Goal: Task Accomplishment & Management: Complete application form

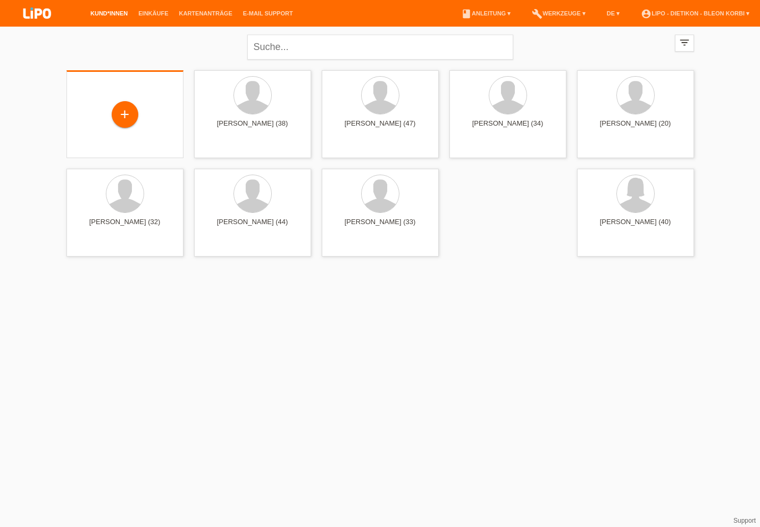
click at [153, 101] on div "+" at bounding box center [125, 114] width 117 height 88
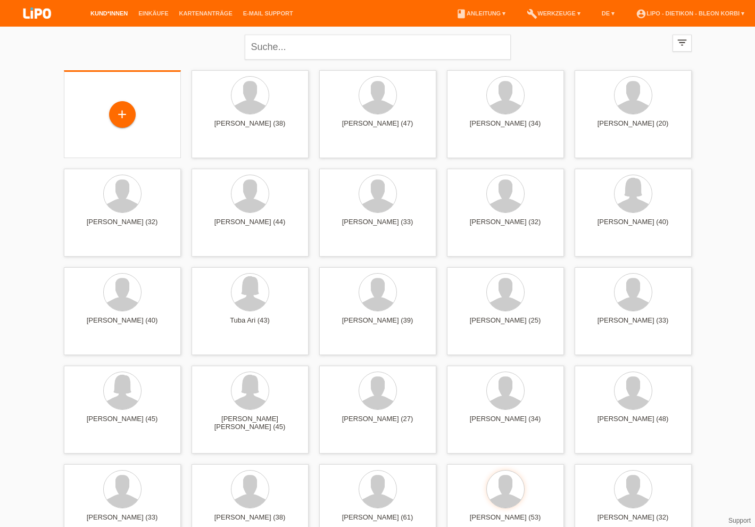
click at [113, 134] on div "+" at bounding box center [122, 114] width 117 height 88
click at [117, 128] on div "+" at bounding box center [122, 115] width 100 height 28
click at [118, 115] on div "+" at bounding box center [123, 114] width 26 height 18
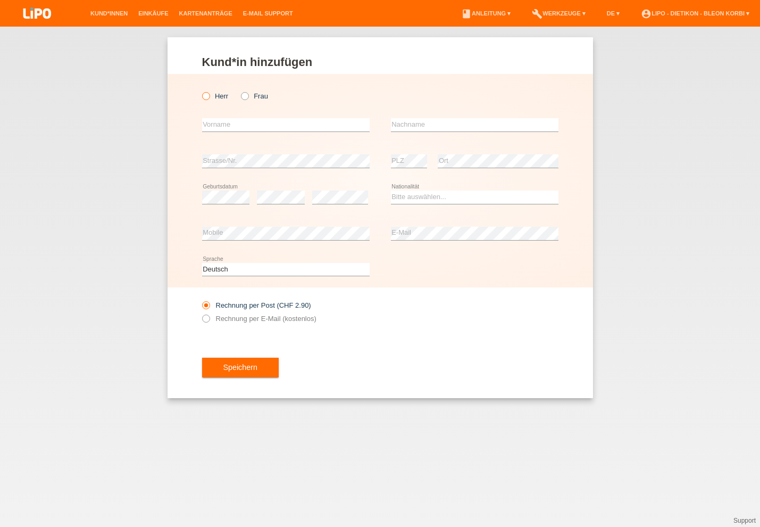
click at [203, 99] on input "Herr" at bounding box center [205, 95] width 7 height 7
radio input "true"
click at [209, 121] on input "text" at bounding box center [286, 124] width 168 height 13
type input "q"
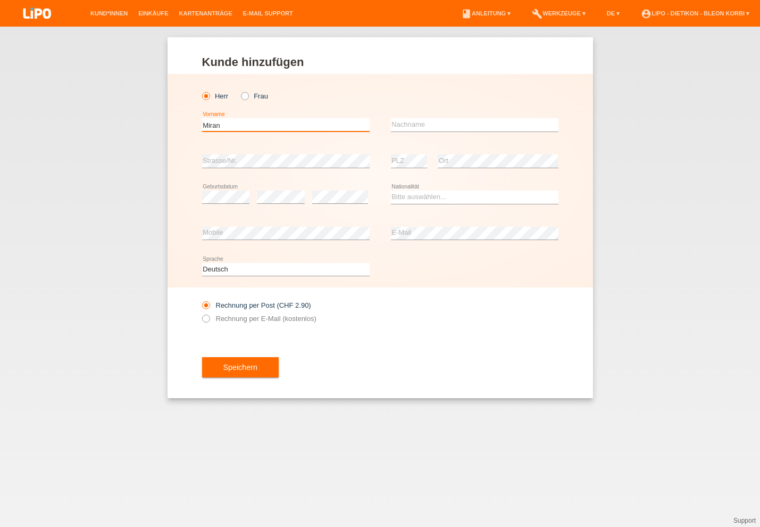
type input "Miran"
click at [401, 128] on input "text" at bounding box center [475, 124] width 168 height 13
type input "Qusaj"
click at [398, 154] on div "error PLZ" at bounding box center [409, 161] width 37 height 36
click at [330, 187] on div "error" at bounding box center [340, 197] width 56 height 36
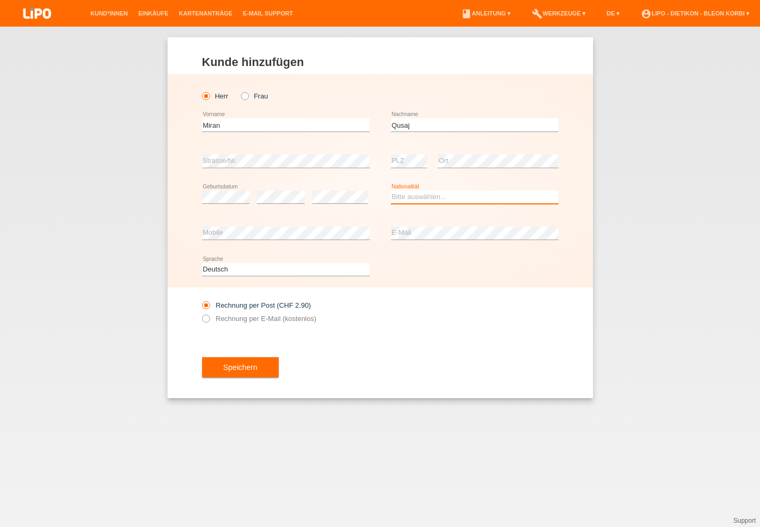
click at [398, 195] on select "Bitte auswählen... Schweiz Deutschland Liechtenstein Österreich ------------ Af…" at bounding box center [475, 197] width 168 height 13
select select "AT"
click at [0, 0] on option "[GEOGRAPHIC_DATA]" at bounding box center [0, 0] width 0 height 0
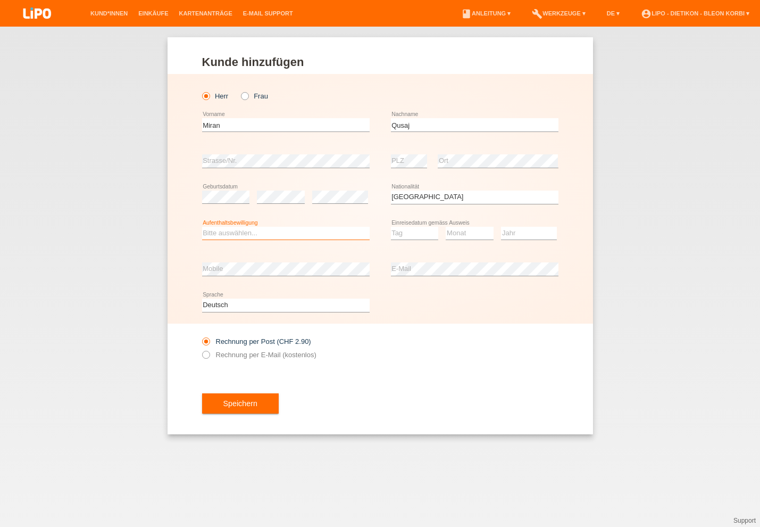
click at [299, 233] on select "Bitte auswählen... C B B - Flüchtlingsstatus Andere" at bounding box center [286, 233] width 168 height 13
select select "C"
click at [0, 0] on option "C" at bounding box center [0, 0] width 0 height 0
click at [418, 235] on select "Tag 01 02 03 04 05 06 07 08 09 10 11" at bounding box center [415, 233] width 48 height 13
select select "22"
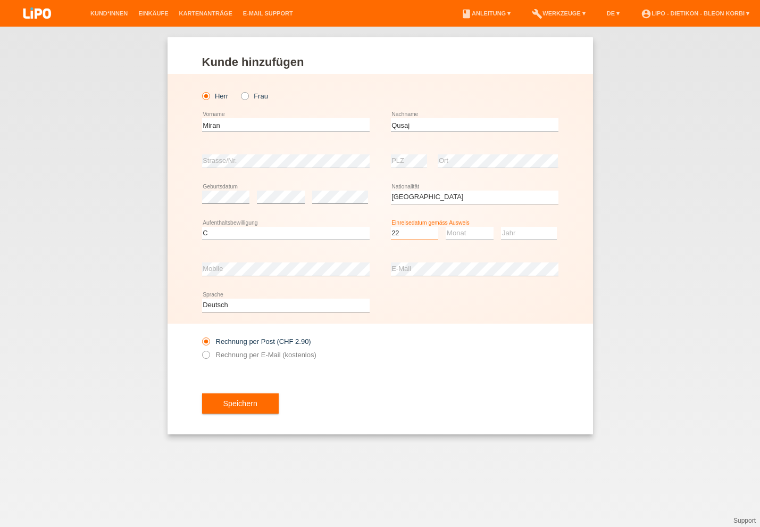
click at [0, 0] on option "22" at bounding box center [0, 0] width 0 height 0
click at [470, 235] on select "Monat 01 02 03 04 05 06 07 08 09 10 11" at bounding box center [470, 233] width 48 height 13
click at [0, 0] on option "07" at bounding box center [0, 0] width 0 height 0
click at [471, 232] on select "Monat 01 02 03 04 05 06 07 08 09 10 11" at bounding box center [470, 233] width 48 height 13
select select "06"
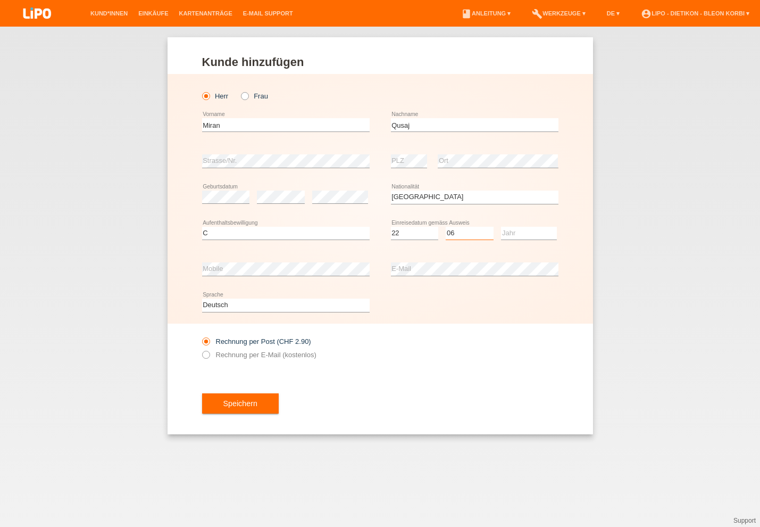
click at [0, 0] on option "06" at bounding box center [0, 0] width 0 height 0
click at [513, 233] on select "Jahr 2025 2024 2023 2022 2021 2020 2019 2018 2017 2016 2015 2014 2013 2012 2011…" at bounding box center [529, 233] width 56 height 13
select select "2013"
click at [0, 0] on option "2013" at bounding box center [0, 0] width 0 height 0
click at [294, 284] on div "error Mobile" at bounding box center [286, 269] width 168 height 36
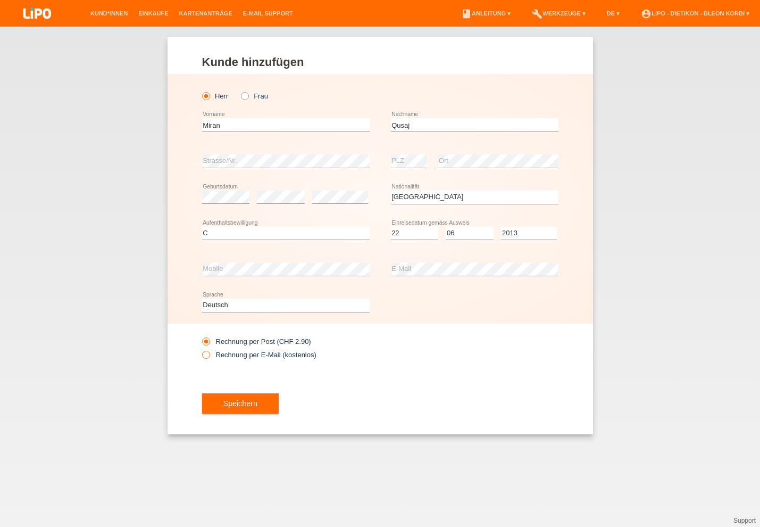
click at [296, 355] on label "Rechnung per E-Mail (kostenlos)" at bounding box center [259, 355] width 114 height 8
click at [209, 355] on input "Rechnung per E-Mail (kostenlos)" at bounding box center [205, 357] width 7 height 13
radio input "true"
click at [243, 405] on button "Speichern" at bounding box center [240, 403] width 77 height 20
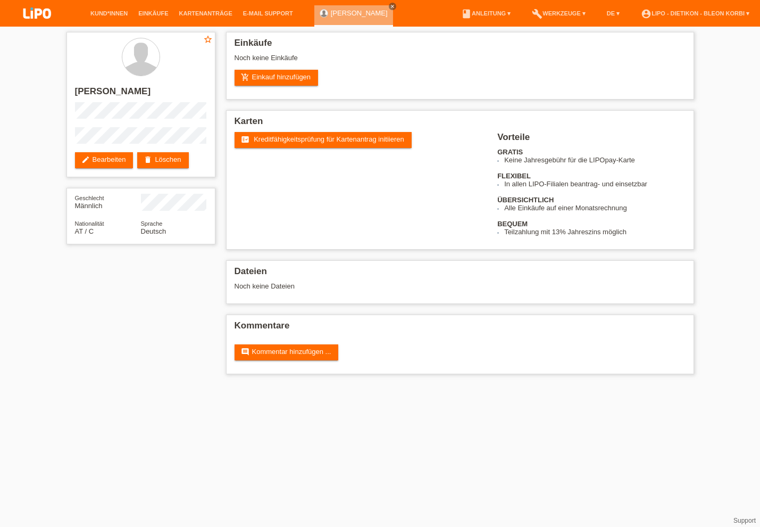
click at [264, 148] on link "fact_check Kreditfähigkeitsprüfung für Kartenantrag initiieren" at bounding box center [323, 140] width 177 height 16
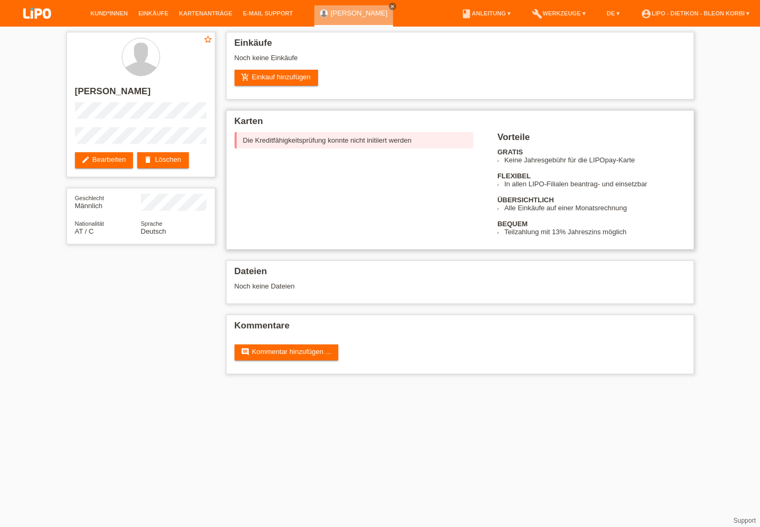
click at [305, 137] on div "Die Kreditfähigkeitsprüfung konnte nicht initiiert werden" at bounding box center [354, 140] width 239 height 16
click at [107, 165] on link "edit Bearbeiten" at bounding box center [104, 160] width 59 height 16
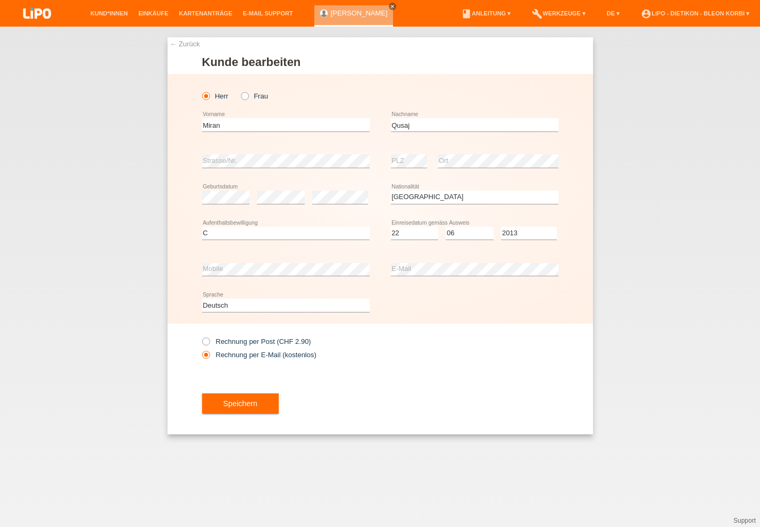
select select "AT"
select select "C"
select select "22"
select select "06"
select select "2013"
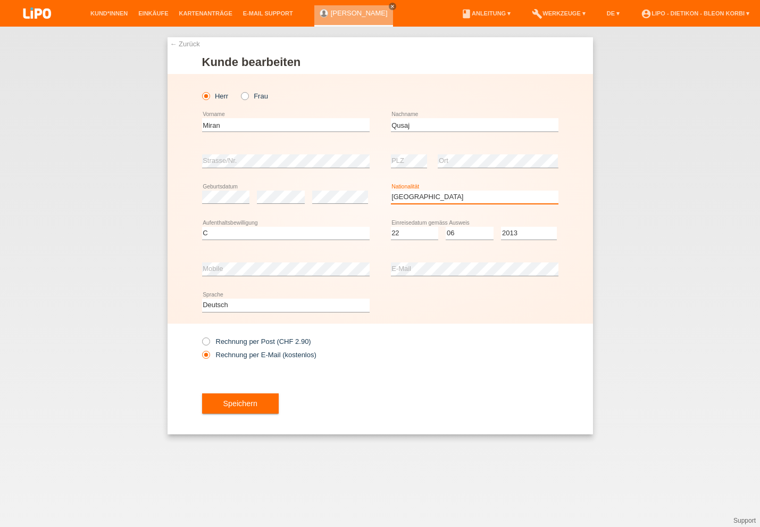
click at [0, 0] on option "Monaco" at bounding box center [0, 0] width 0 height 0
click at [469, 201] on select "Bitte auswählen... Schweiz Deutschland Liechtenstein Österreich ------------ Af…" at bounding box center [475, 197] width 168 height 13
click at [218, 229] on select "Bitte auswählen... C B B - Flüchtlingsstatus Andere" at bounding box center [286, 233] width 168 height 13
click at [249, 411] on button "Speichern" at bounding box center [240, 403] width 77 height 20
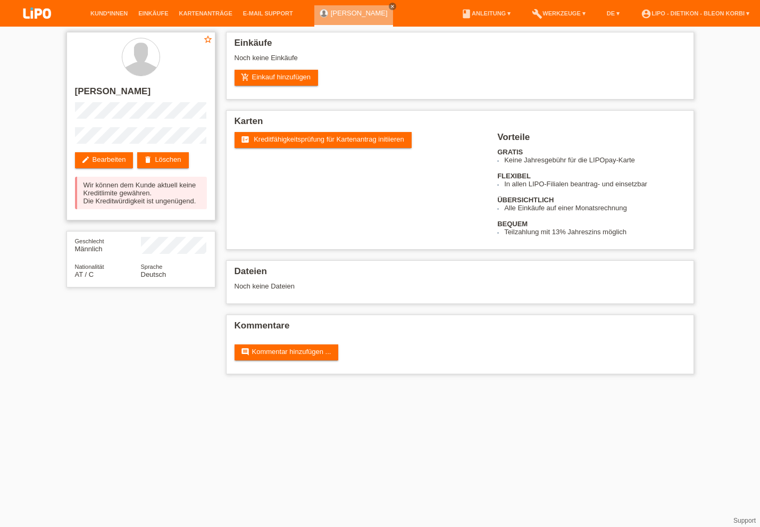
click at [180, 204] on div "Wir können dem Kunde aktuell keine Kreditlimite gewähren. Die Kreditwürdigkeit …" at bounding box center [141, 193] width 132 height 32
click at [138, 203] on div "Wir können dem Kunde aktuell keine Kreditlimite gewähren. Die Kreditwürdigkeit …" at bounding box center [141, 193] width 132 height 32
drag, startPoint x: 164, startPoint y: 203, endPoint x: 63, endPoint y: 203, distance: 101.6
click at [107, 209] on div "Wir können dem Kunde aktuell keine Kreditlimite gewähren. Die Kreditwürdigkeit …" at bounding box center [141, 193] width 132 height 32
drag, startPoint x: 111, startPoint y: 204, endPoint x: 97, endPoint y: 201, distance: 13.8
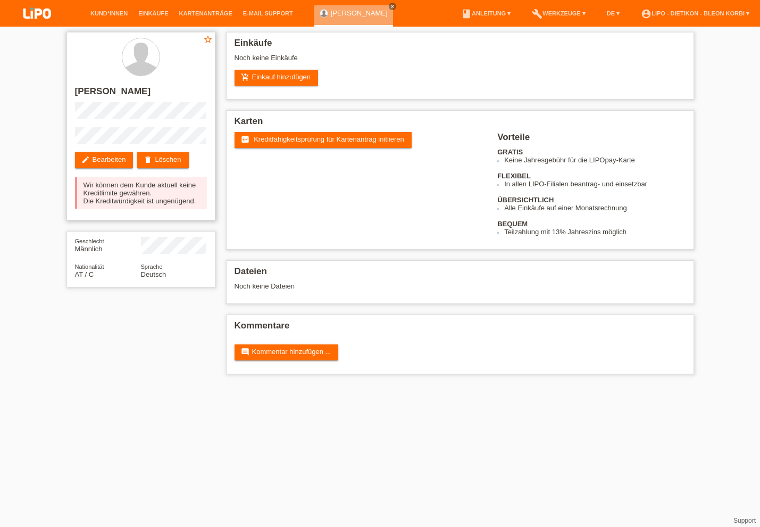
click at [97, 201] on div "Wir können dem Kunde aktuell keine Kreditlimite gewähren. Die Kreditwürdigkeit …" at bounding box center [141, 193] width 132 height 32
drag, startPoint x: 154, startPoint y: 223, endPoint x: 82, endPoint y: 206, distance: 74.5
drag, startPoint x: 159, startPoint y: 205, endPoint x: 143, endPoint y: 207, distance: 16.6
click at [146, 207] on div "Wir können dem Kunde aktuell keine Kreditlimite gewähren. Die Kreditwürdigkeit …" at bounding box center [141, 193] width 132 height 32
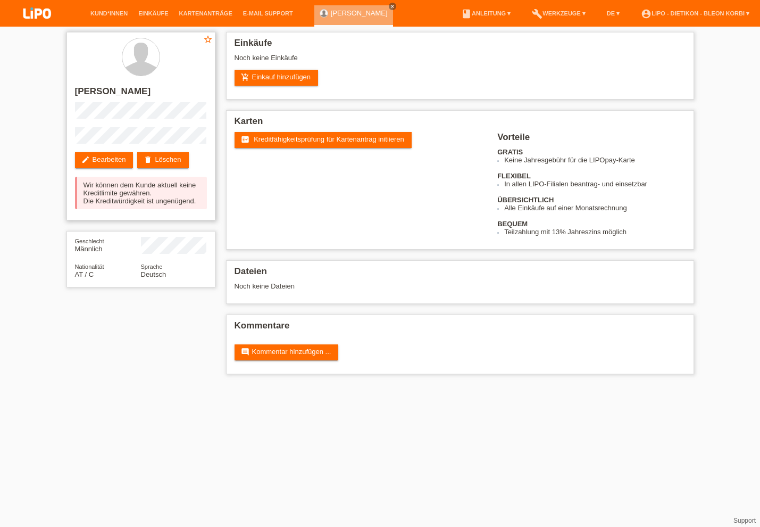
drag, startPoint x: 128, startPoint y: 211, endPoint x: 115, endPoint y: 212, distance: 13.3
click at [115, 209] on div "Wir können dem Kunde aktuell keine Kreditlimite gewähren. Die Kreditwürdigkeit …" at bounding box center [141, 193] width 132 height 32
drag, startPoint x: 169, startPoint y: 205, endPoint x: 140, endPoint y: 203, distance: 28.3
click at [150, 205] on div "Wir können dem Kunde aktuell keine Kreditlimite gewähren. Die Kreditwürdigkeit …" at bounding box center [141, 193] width 132 height 32
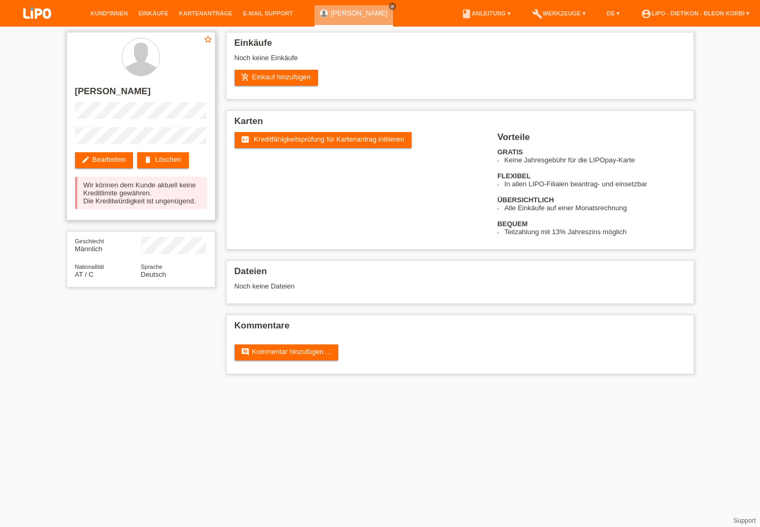
click at [139, 203] on div "Wir können dem Kunde aktuell keine Kreditlimite gewähren. Die Kreditwürdigkeit …" at bounding box center [141, 193] width 132 height 32
click at [159, 205] on div "Wir können dem Kunde aktuell keine Kreditlimite gewähren. Die Kreditwürdigkeit …" at bounding box center [141, 193] width 132 height 32
click at [154, 203] on div "Wir können dem Kunde aktuell keine Kreditlimite gewähren. Die Kreditwürdigkeit …" at bounding box center [141, 193] width 132 height 32
click at [126, 207] on div "Wir können dem Kunde aktuell keine Kreditlimite gewähren. Die Kreditwürdigkeit …" at bounding box center [141, 193] width 132 height 32
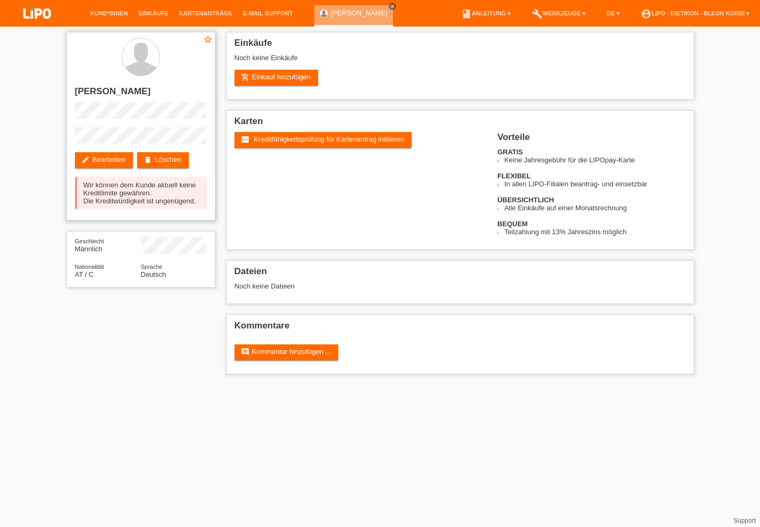
click at [126, 207] on div "Wir können dem Kunde aktuell keine Kreditlimite gewähren. Die Kreditwürdigkeit …" at bounding box center [141, 193] width 132 height 32
drag, startPoint x: 126, startPoint y: 209, endPoint x: 128, endPoint y: 332, distance: 123.5
click at [82, 198] on div "Wir können dem Kunde aktuell keine Kreditlimite gewähren. Die Kreditwürdigkeit …" at bounding box center [141, 193] width 132 height 32
click at [156, 202] on div "Wir können dem Kunde aktuell keine Kreditlimite gewähren. Die Kreditwürdigkeit …" at bounding box center [141, 193] width 132 height 32
drag, startPoint x: 133, startPoint y: 218, endPoint x: 117, endPoint y: 213, distance: 17.2
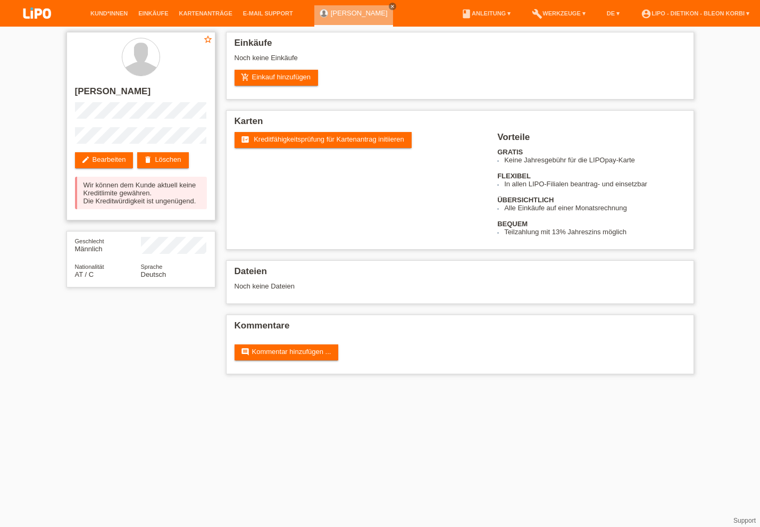
click at [117, 209] on div "Wir können dem Kunde aktuell keine Kreditlimite gewähren. Die Kreditwürdigkeit …" at bounding box center [141, 193] width 132 height 32
click at [93, 165] on link "edit Bearbeiten" at bounding box center [104, 160] width 59 height 16
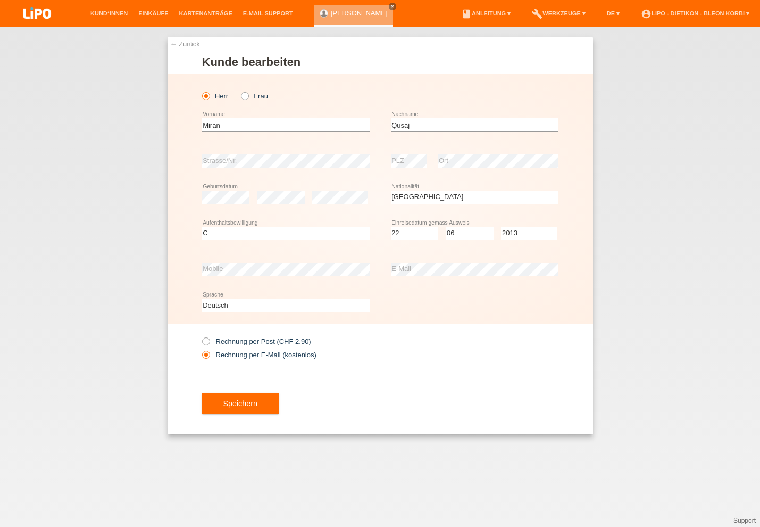
select select "AT"
select select "C"
select select "22"
select select "06"
select select "2013"
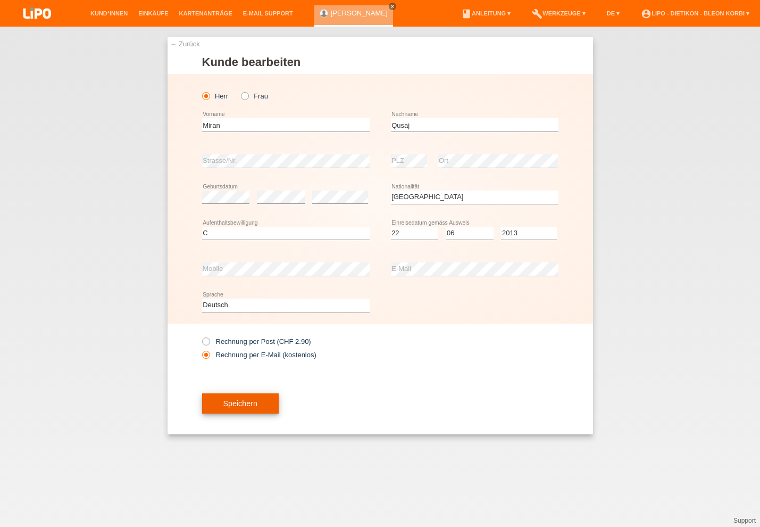
click at [266, 402] on button "Speichern" at bounding box center [240, 403] width 77 height 20
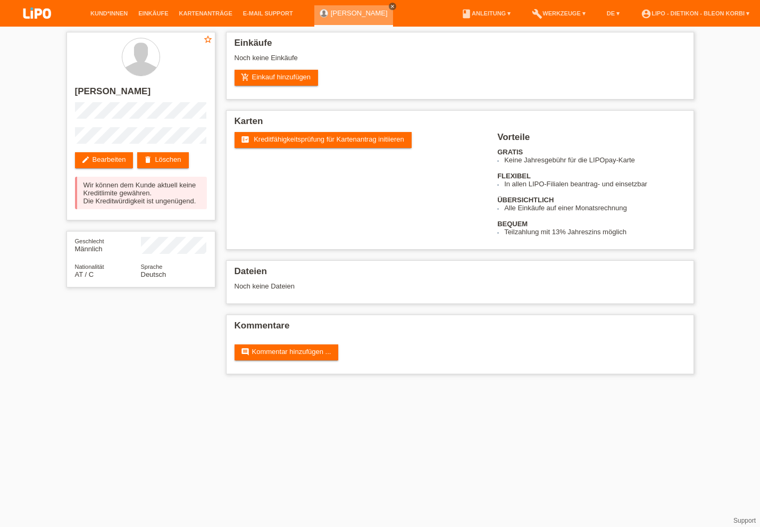
click at [390, 6] on icon "close" at bounding box center [392, 6] width 5 height 5
click at [177, 156] on link "delete Löschen" at bounding box center [162, 160] width 51 height 16
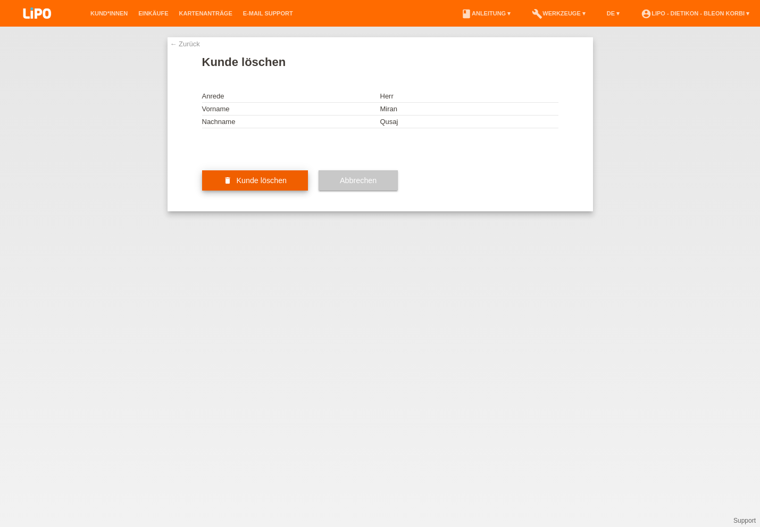
click at [297, 191] on button "delete Kunde löschen" at bounding box center [255, 180] width 106 height 20
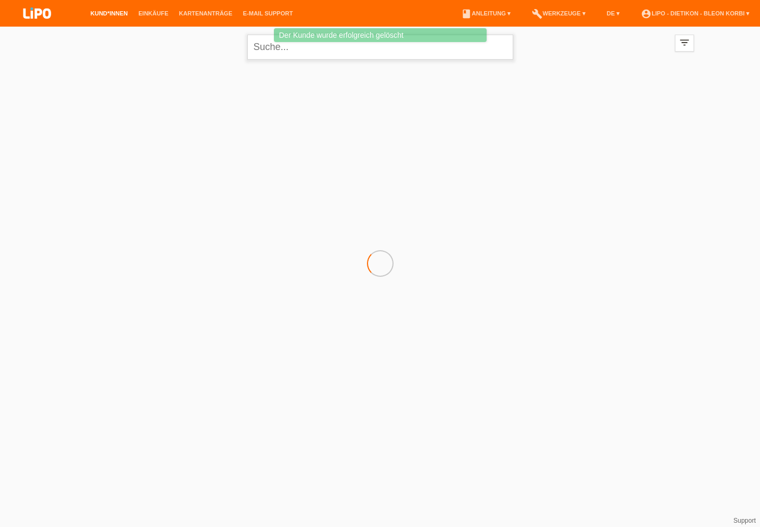
click at [279, 55] on input "text" at bounding box center [380, 47] width 266 height 25
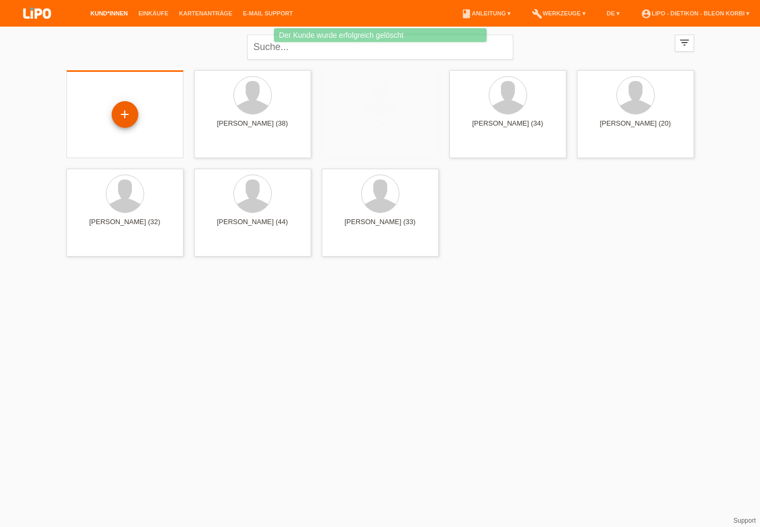
click at [129, 110] on div "+" at bounding box center [125, 114] width 26 height 18
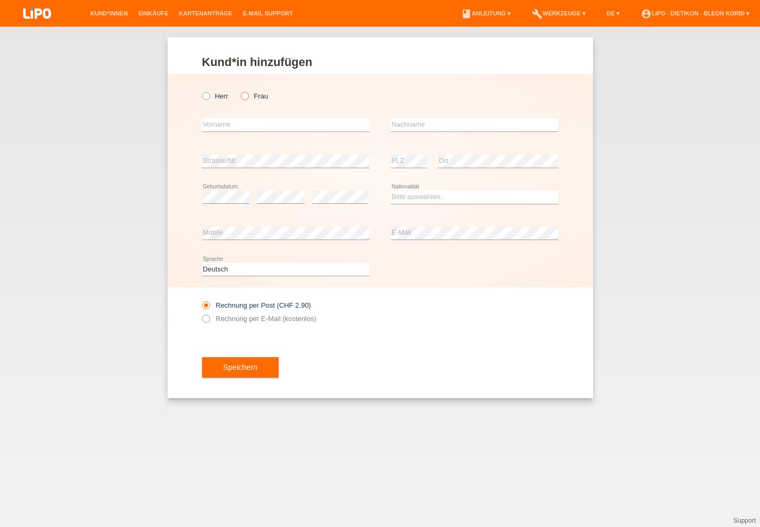
click at [243, 99] on input "Frau" at bounding box center [244, 95] width 7 height 7
radio input "true"
click at [325, 115] on div "error Vorname" at bounding box center [286, 125] width 168 height 36
click at [317, 127] on input "text" at bounding box center [286, 124] width 168 height 13
click at [672, 357] on div "Kund*in hinzufügen [PERSON_NAME] hinzufügen [PERSON_NAME] hinzufügen [PERSON_NA…" at bounding box center [380, 277] width 760 height 500
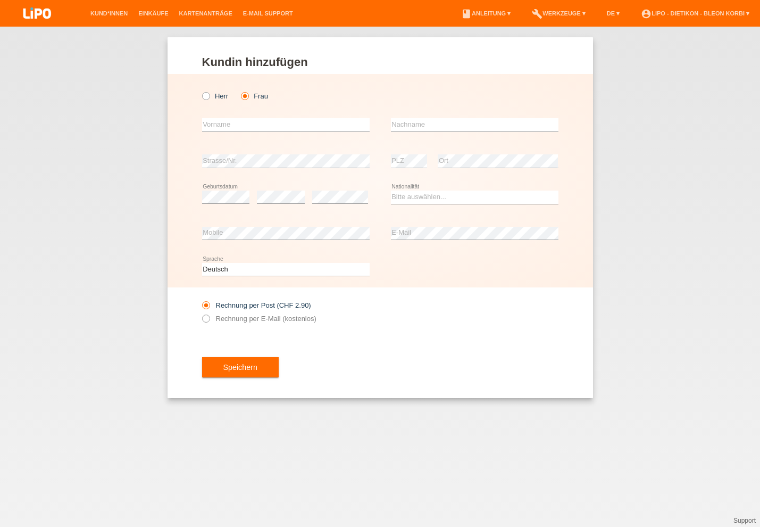
click at [229, 246] on div "error Mobile" at bounding box center [286, 234] width 168 height 36
click at [398, 194] on select "Bitte auswählen... [GEOGRAPHIC_DATA] [GEOGRAPHIC_DATA] [GEOGRAPHIC_DATA] [GEOGR…" at bounding box center [475, 197] width 168 height 13
click at [398, 227] on div "error E-Mail" at bounding box center [475, 234] width 168 height 36
click at [417, 197] on select "Bitte auswählen... [GEOGRAPHIC_DATA] [GEOGRAPHIC_DATA] [GEOGRAPHIC_DATA] [GEOGR…" at bounding box center [475, 197] width 168 height 13
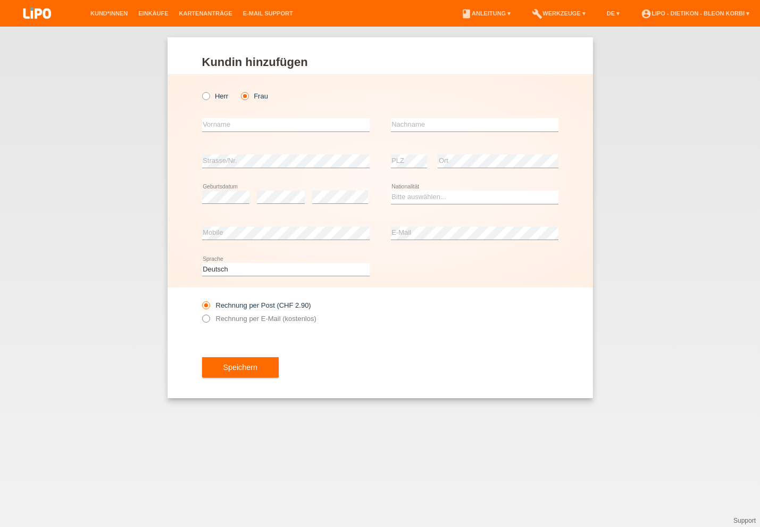
click at [249, 320] on label "Rechnung per E-Mail (kostenlos)" at bounding box center [259, 318] width 114 height 8
click at [252, 135] on div "error Vorname" at bounding box center [286, 125] width 168 height 36
click at [252, 121] on input "text" at bounding box center [286, 124] width 168 height 13
click at [416, 127] on input "text" at bounding box center [475, 124] width 168 height 13
type input "Qusaj"
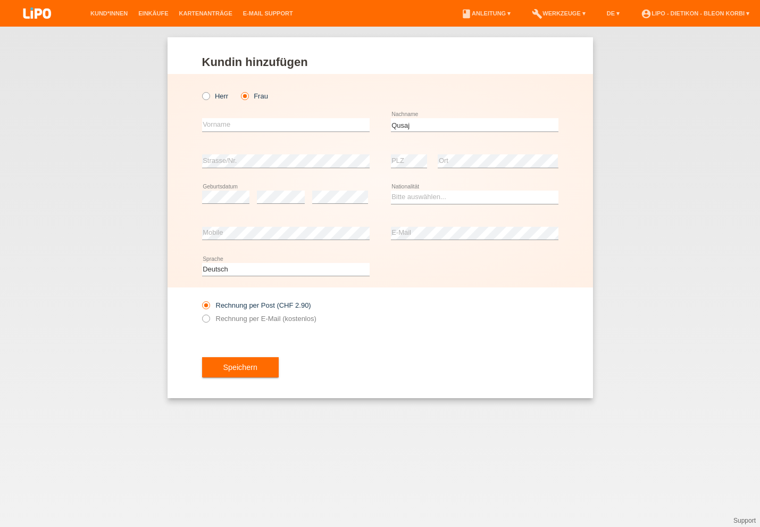
click at [255, 132] on icon at bounding box center [286, 131] width 168 height 1
click at [253, 127] on input "text" at bounding box center [286, 124] width 168 height 13
type input "Elina"
click at [434, 201] on select "Bitte auswählen... Schweiz Deutschland Liechtenstein Österreich ------------ Af…" at bounding box center [475, 197] width 168 height 13
select select "XK"
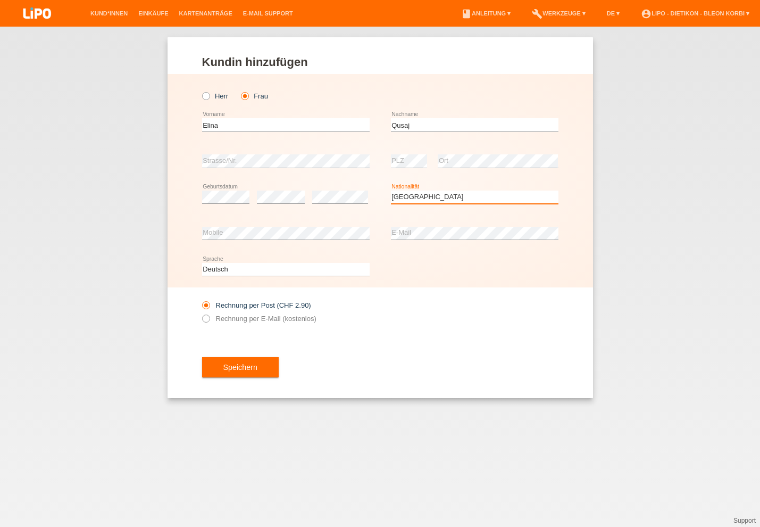
click at [0, 0] on option "[GEOGRAPHIC_DATA]" at bounding box center [0, 0] width 0 height 0
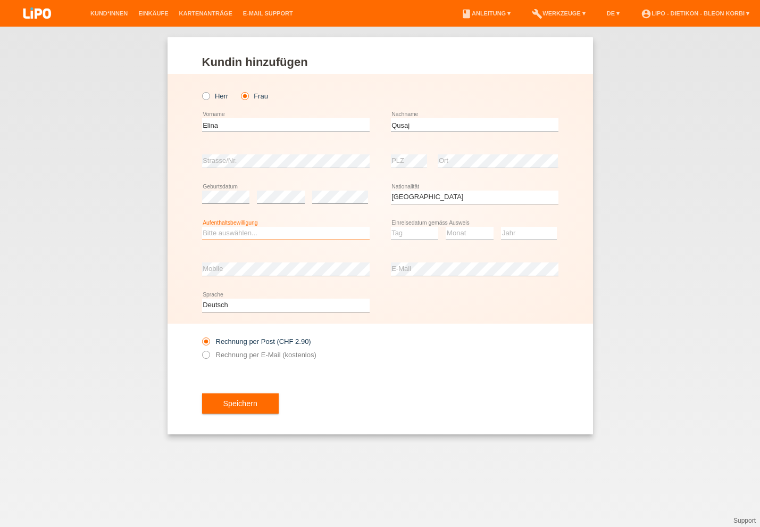
click at [229, 232] on select "Bitte auswählen... C B B - Flüchtlingsstatus Andere" at bounding box center [286, 233] width 168 height 13
select select "B"
click at [0, 0] on option "B" at bounding box center [0, 0] width 0 height 0
click at [386, 228] on div "Bitte auswählen... C B B - Flüchtlingsstatus Andere error Aufenthaltsbewilligun…" at bounding box center [380, 234] width 357 height 36
click at [394, 230] on select "Tag 01 02 03 04 05 06 07 08 09 10 11" at bounding box center [415, 233] width 48 height 13
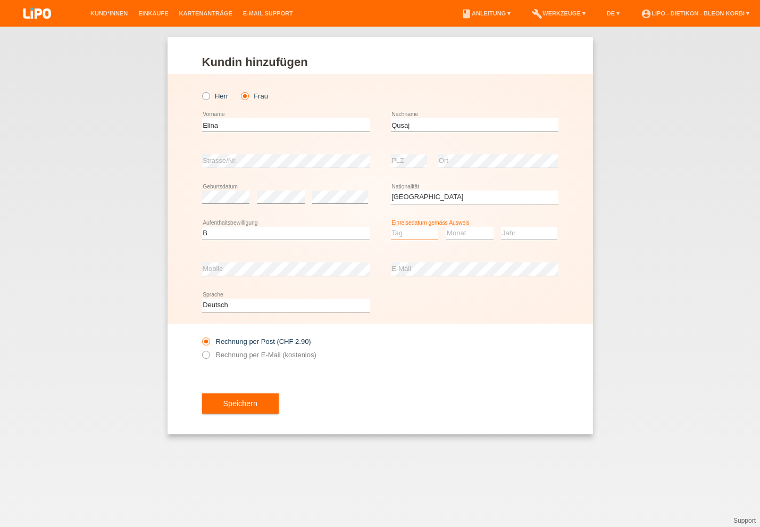
select select "20"
click at [0, 0] on option "20" at bounding box center [0, 0] width 0 height 0
click at [477, 224] on div "Monat 01 02 03 04 05 06 07 08 09 10 11 12 error" at bounding box center [470, 234] width 48 height 36
click at [468, 229] on select "Monat 01 02 03 04 05 06 07 08 09 10 11" at bounding box center [470, 233] width 48 height 13
select select "06"
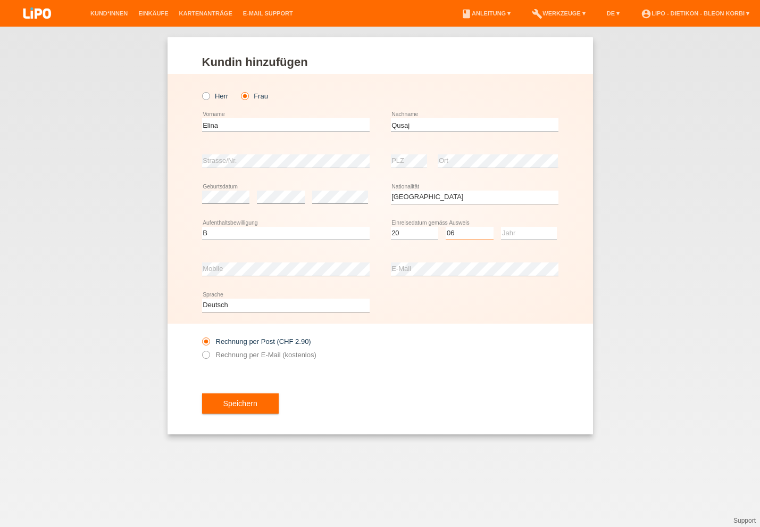
click at [0, 0] on option "06" at bounding box center [0, 0] width 0 height 0
click at [536, 235] on select "Jahr 2025 2024 2023 2022 2021 2020 2019 2018 2017 2016 2015 2014 2013 2012 2011…" at bounding box center [529, 233] width 56 height 13
select select "2013"
click at [0, 0] on option "2013" at bounding box center [0, 0] width 0 height 0
click at [282, 279] on div "error Mobile" at bounding box center [286, 269] width 168 height 36
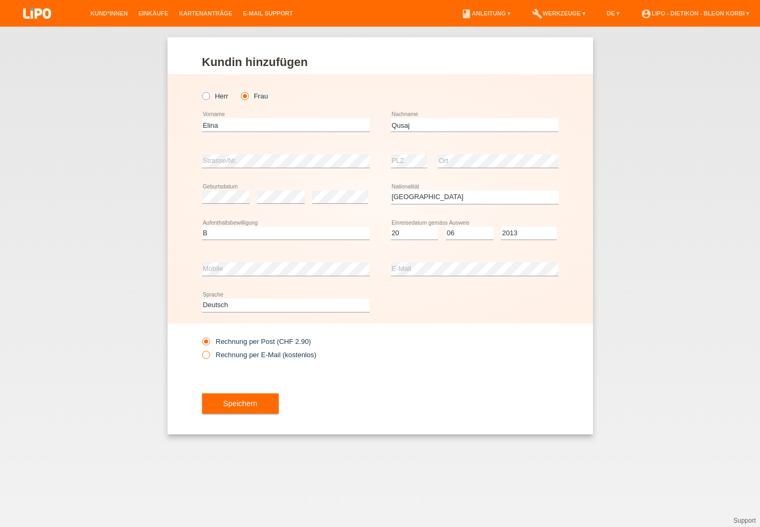
click at [268, 357] on label "Rechnung per E-Mail (kostenlos)" at bounding box center [259, 355] width 114 height 8
click at [209, 357] on input "Rechnung per E-Mail (kostenlos)" at bounding box center [205, 357] width 7 height 13
radio input "true"
click at [250, 413] on button "Speichern" at bounding box center [240, 403] width 77 height 20
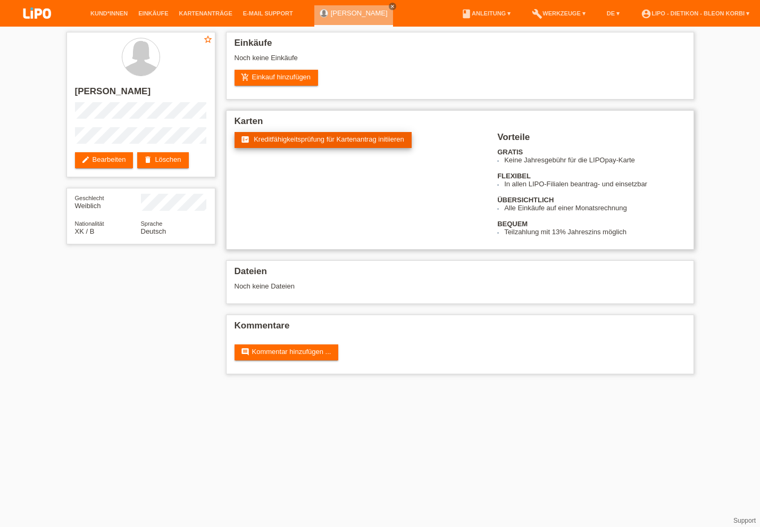
click at [385, 142] on span "Kreditfähigkeitsprüfung für Kartenantrag initiieren" at bounding box center [329, 139] width 151 height 8
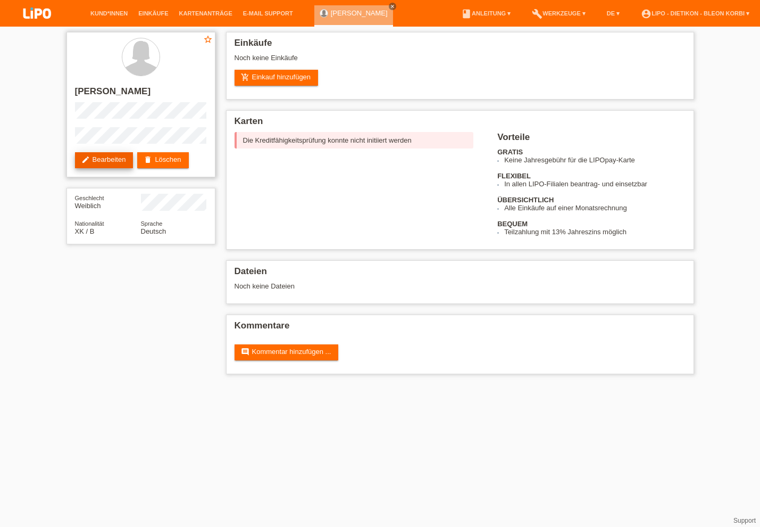
click at [119, 163] on link "edit Bearbeiten" at bounding box center [104, 160] width 59 height 16
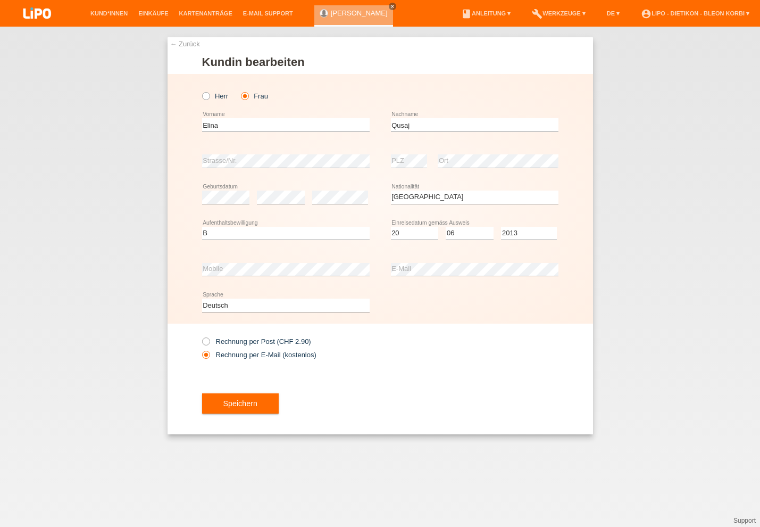
select select "XK"
select select "B"
select select "20"
select select "06"
select select "2013"
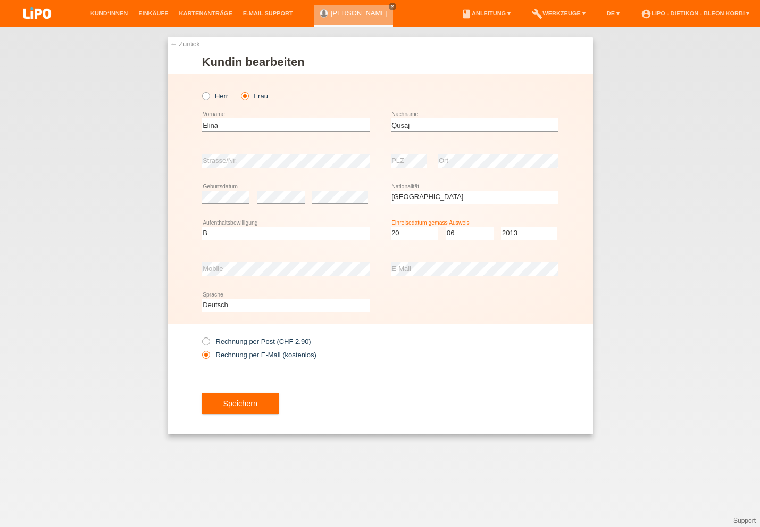
click at [0, 0] on option "Tag" at bounding box center [0, 0] width 0 height 0
select select "22"
click at [0, 0] on option "22" at bounding box center [0, 0] width 0 height 0
click at [243, 411] on button "Speichern" at bounding box center [240, 403] width 77 height 20
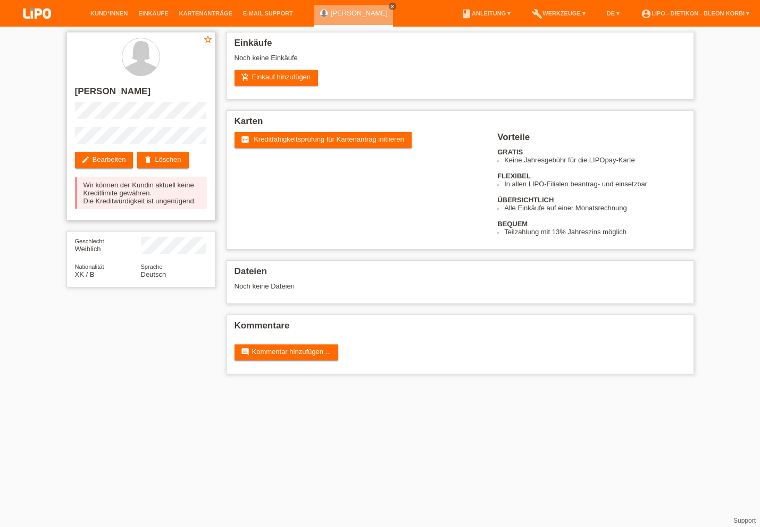
click at [146, 196] on div "Wir können der Kundin aktuell keine Kreditlimite gewähren. Die Kreditwürdigkeit…" at bounding box center [141, 193] width 132 height 32
click at [144, 204] on div "Wir können der Kundin aktuell keine Kreditlimite gewähren. Die Kreditwürdigkeit…" at bounding box center [141, 193] width 132 height 32
click at [245, 148] on link "fact_check Kreditfähigkeitsprüfung für Kartenantrag initiieren" at bounding box center [323, 140] width 177 height 16
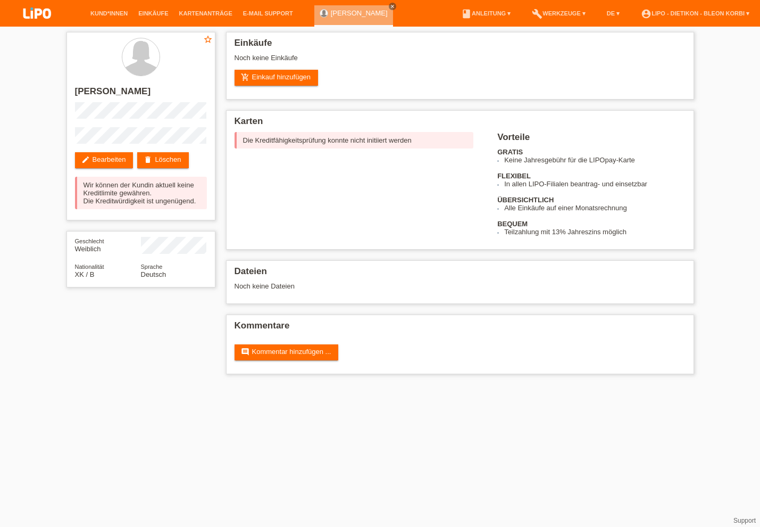
drag, startPoint x: 653, startPoint y: 517, endPoint x: 658, endPoint y: 514, distance: 6.2
click at [655, 385] on html "Kund*innen Einkäufe Kartenanträge E-Mail Support [PERSON_NAME] close" at bounding box center [380, 192] width 760 height 385
click at [103, 158] on link "edit Bearbeiten" at bounding box center [104, 160] width 59 height 16
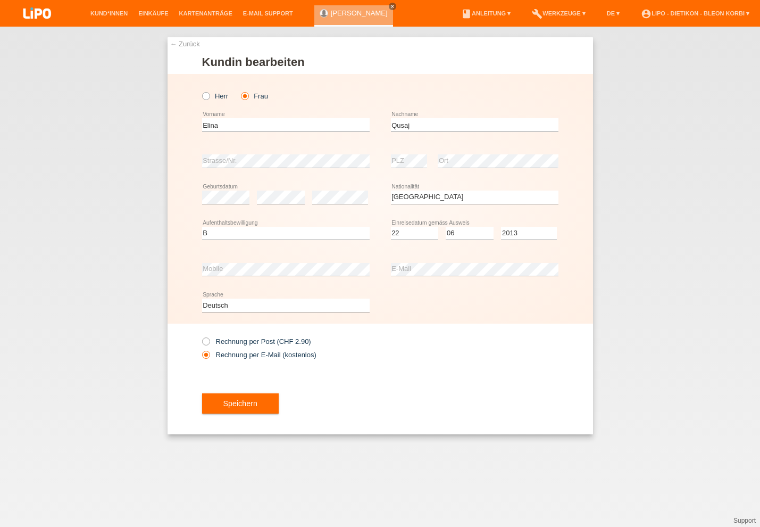
select select "XK"
select select "B"
select select "22"
select select "06"
select select "2013"
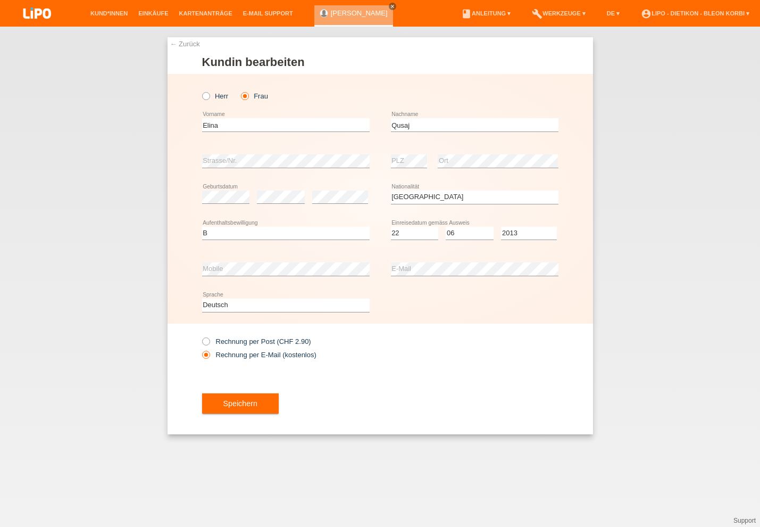
click at [296, 404] on div "Speichern" at bounding box center [380, 403] width 357 height 62
click at [254, 403] on button "Speichern" at bounding box center [240, 403] width 77 height 20
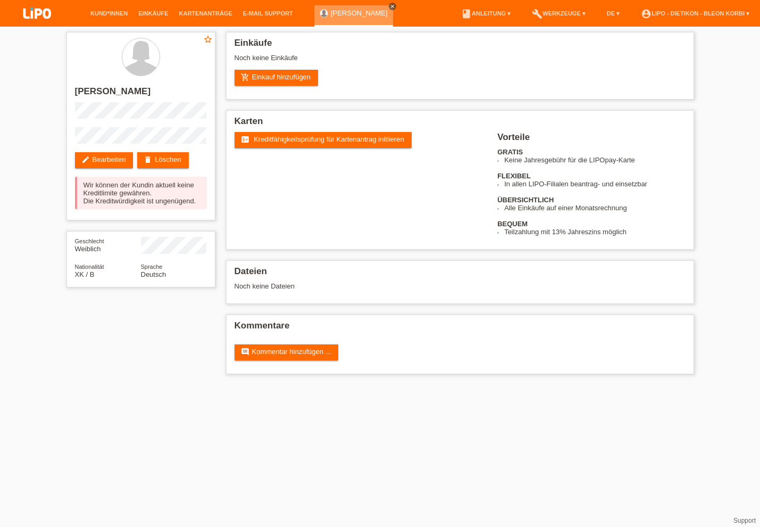
click at [389, 7] on link "close" at bounding box center [392, 6] width 7 height 7
click at [158, 161] on link "delete Löschen" at bounding box center [162, 160] width 51 height 16
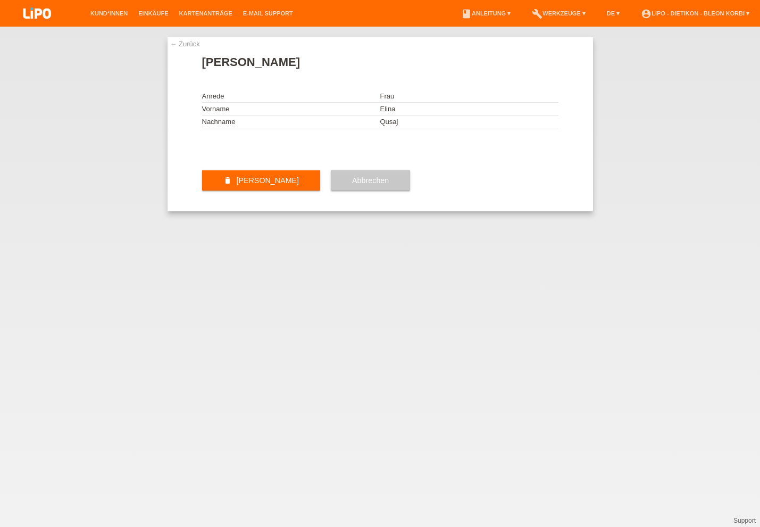
click at [244, 210] on div "delete [PERSON_NAME]" at bounding box center [261, 181] width 119 height 62
click at [249, 191] on button "delete [PERSON_NAME]" at bounding box center [261, 180] width 119 height 20
